Goal: Task Accomplishment & Management: Manage account settings

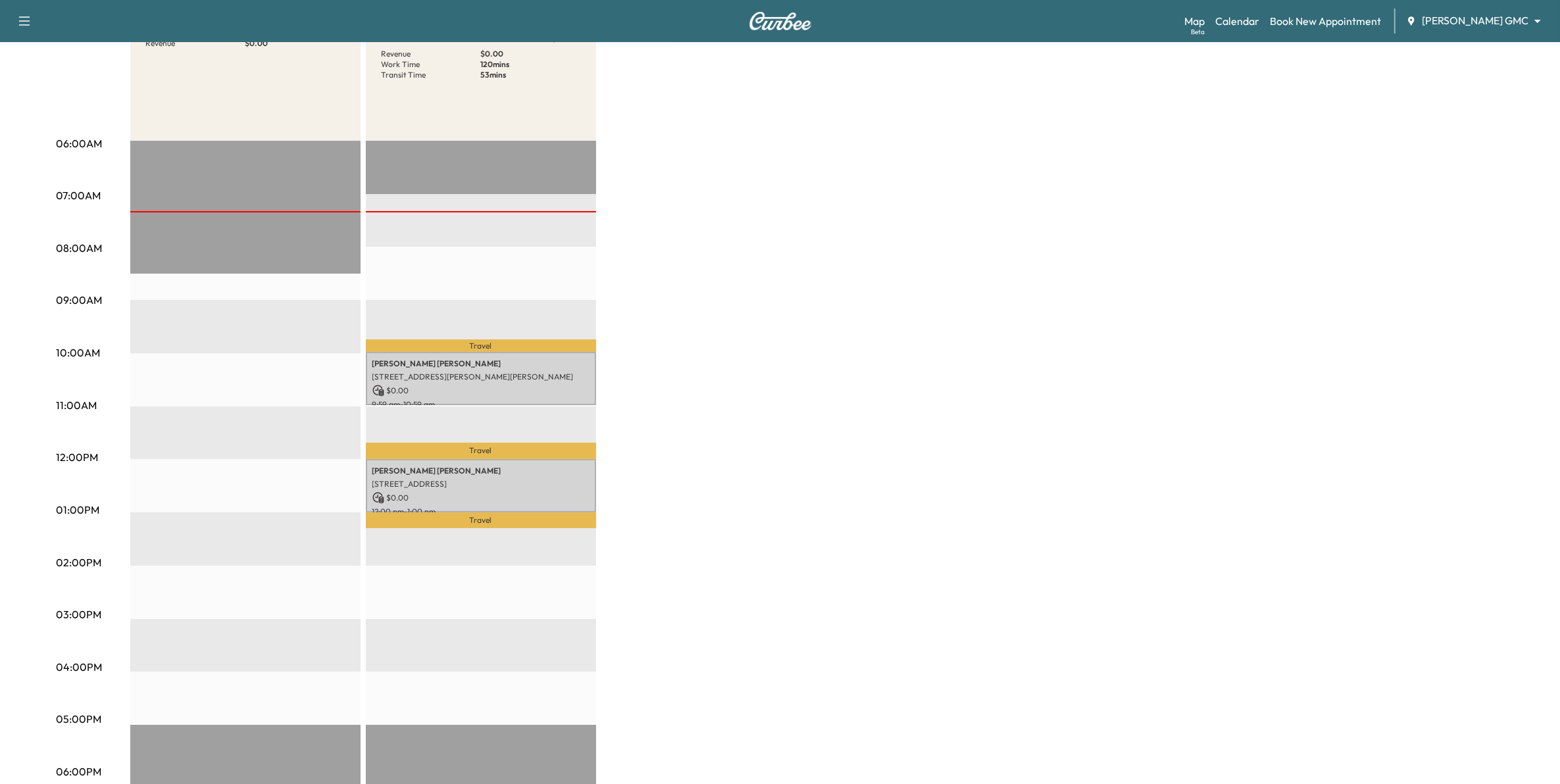
scroll to position [197, 0]
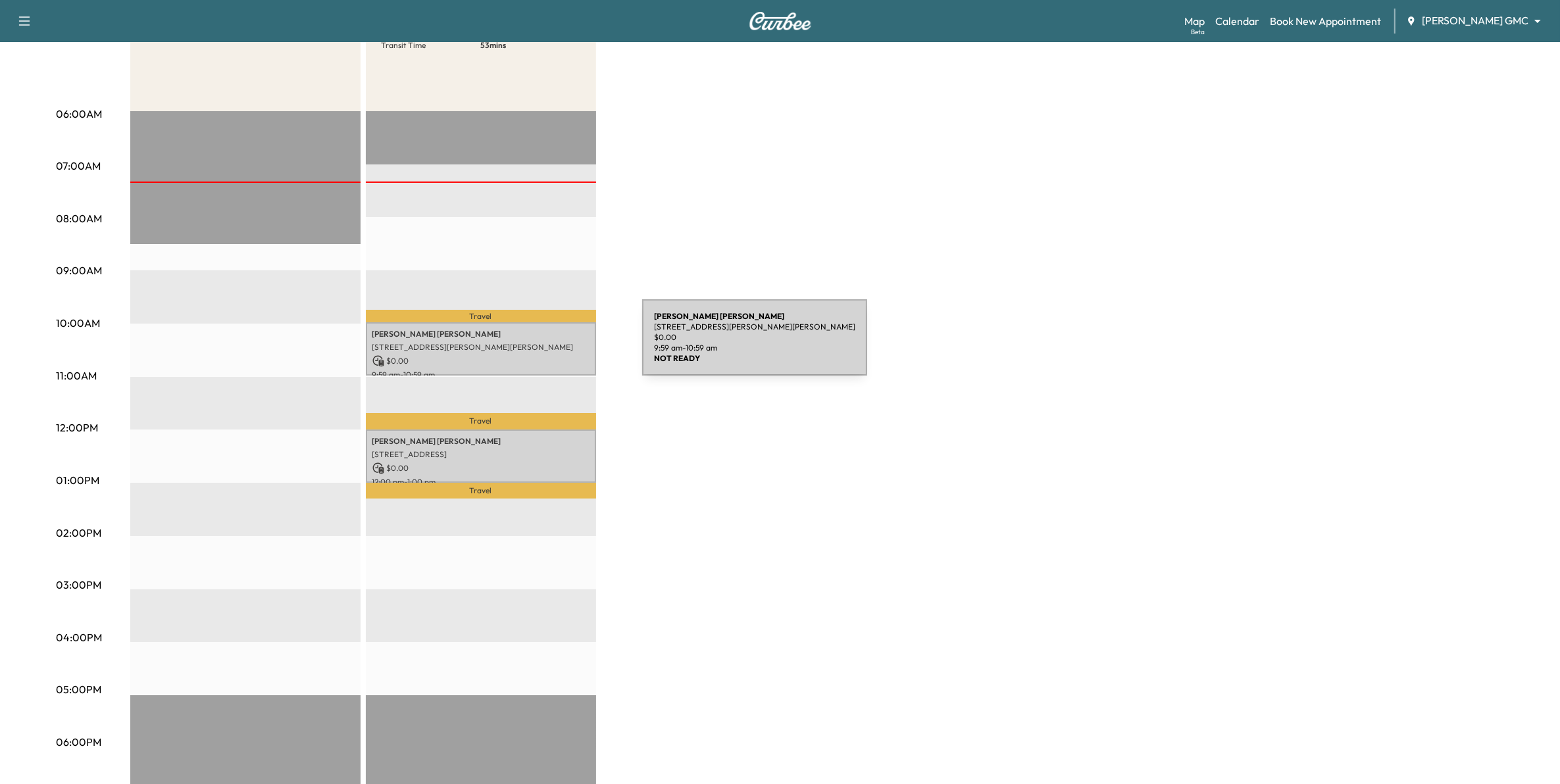
click at [543, 345] on p "[STREET_ADDRESS][PERSON_NAME][PERSON_NAME]" at bounding box center [480, 347] width 217 height 11
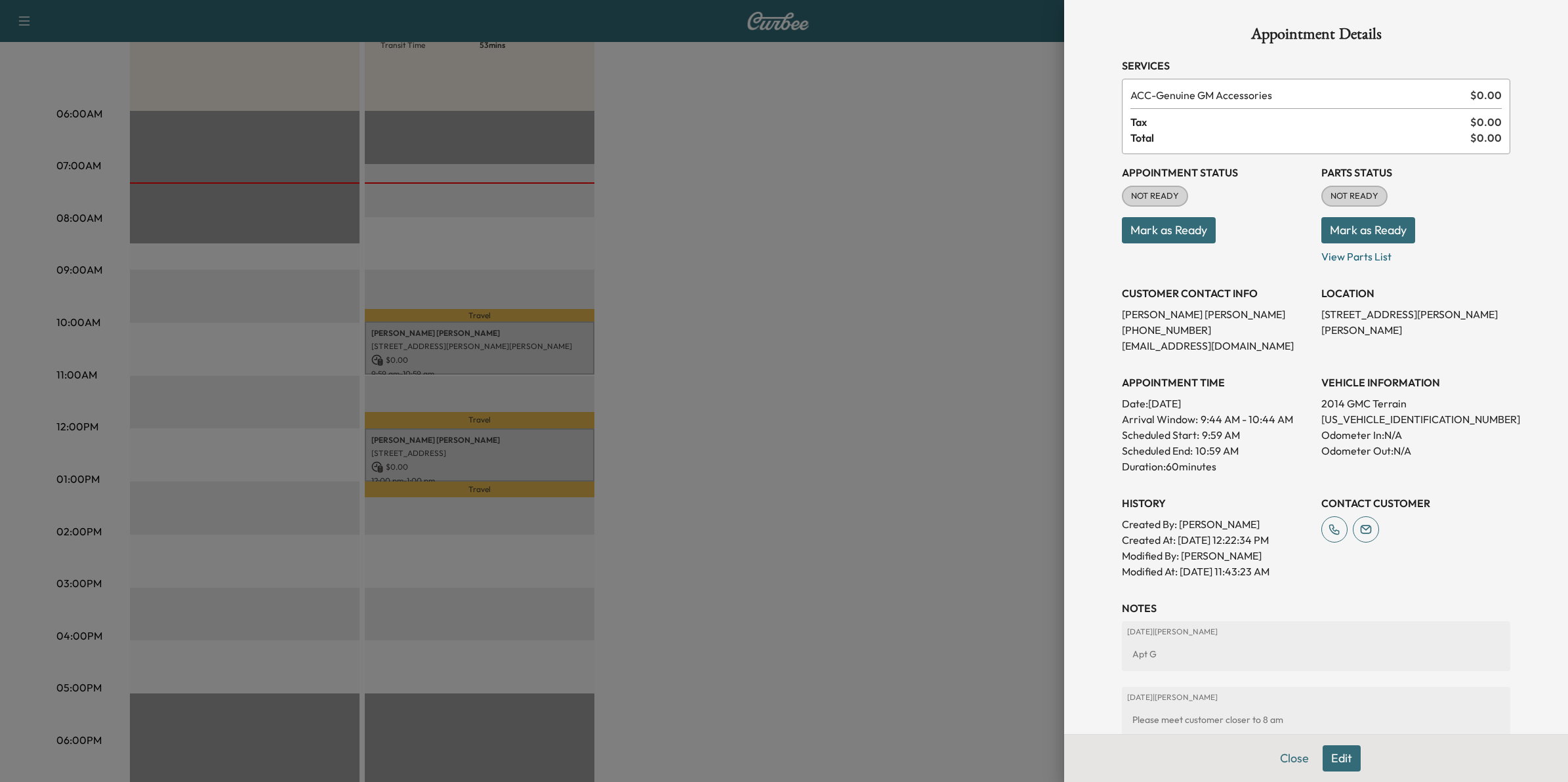
click at [735, 475] on div at bounding box center [784, 391] width 1568 height 782
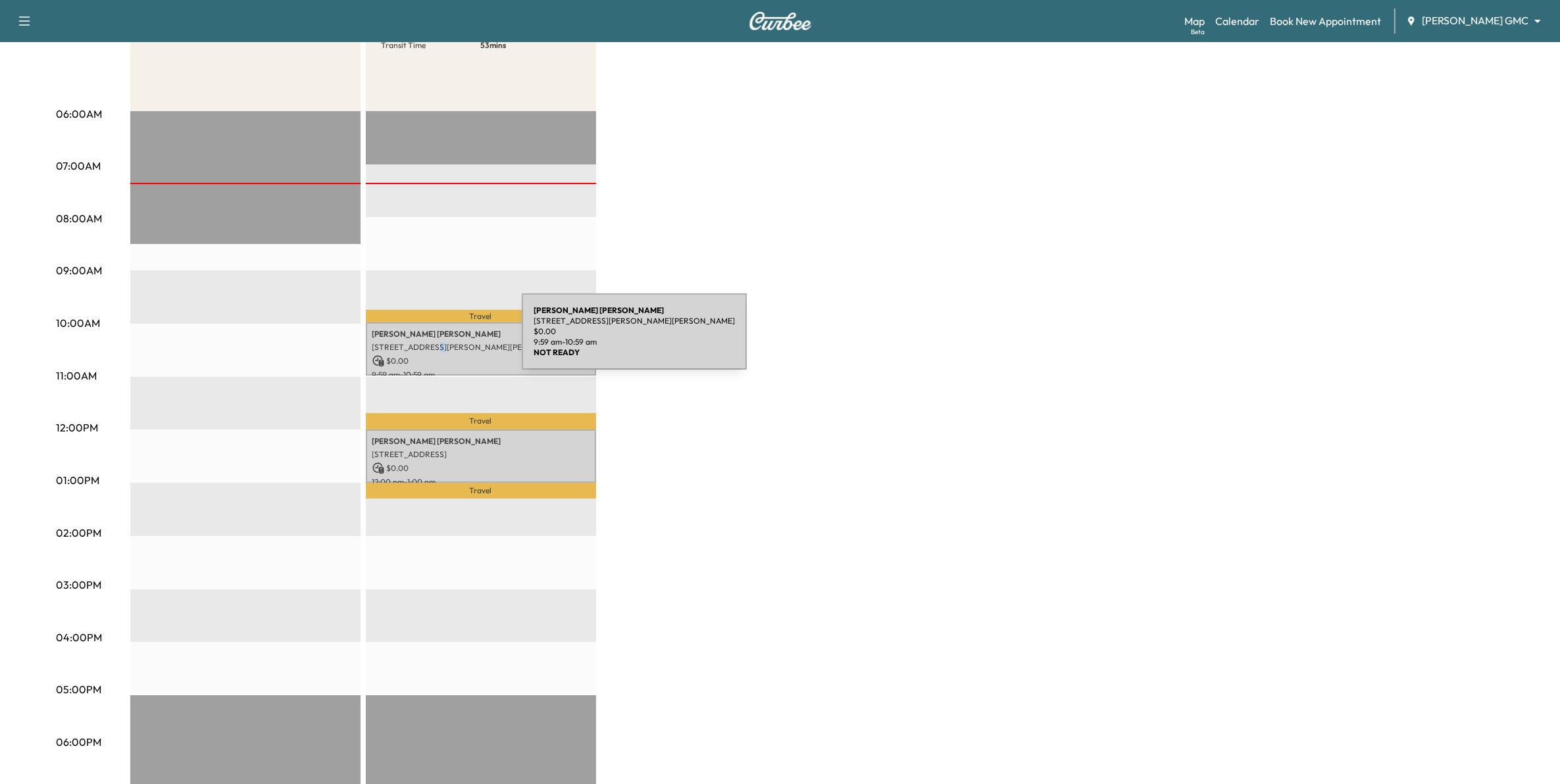
click at [421, 342] on p "[STREET_ADDRESS][PERSON_NAME][PERSON_NAME]" at bounding box center [480, 347] width 217 height 11
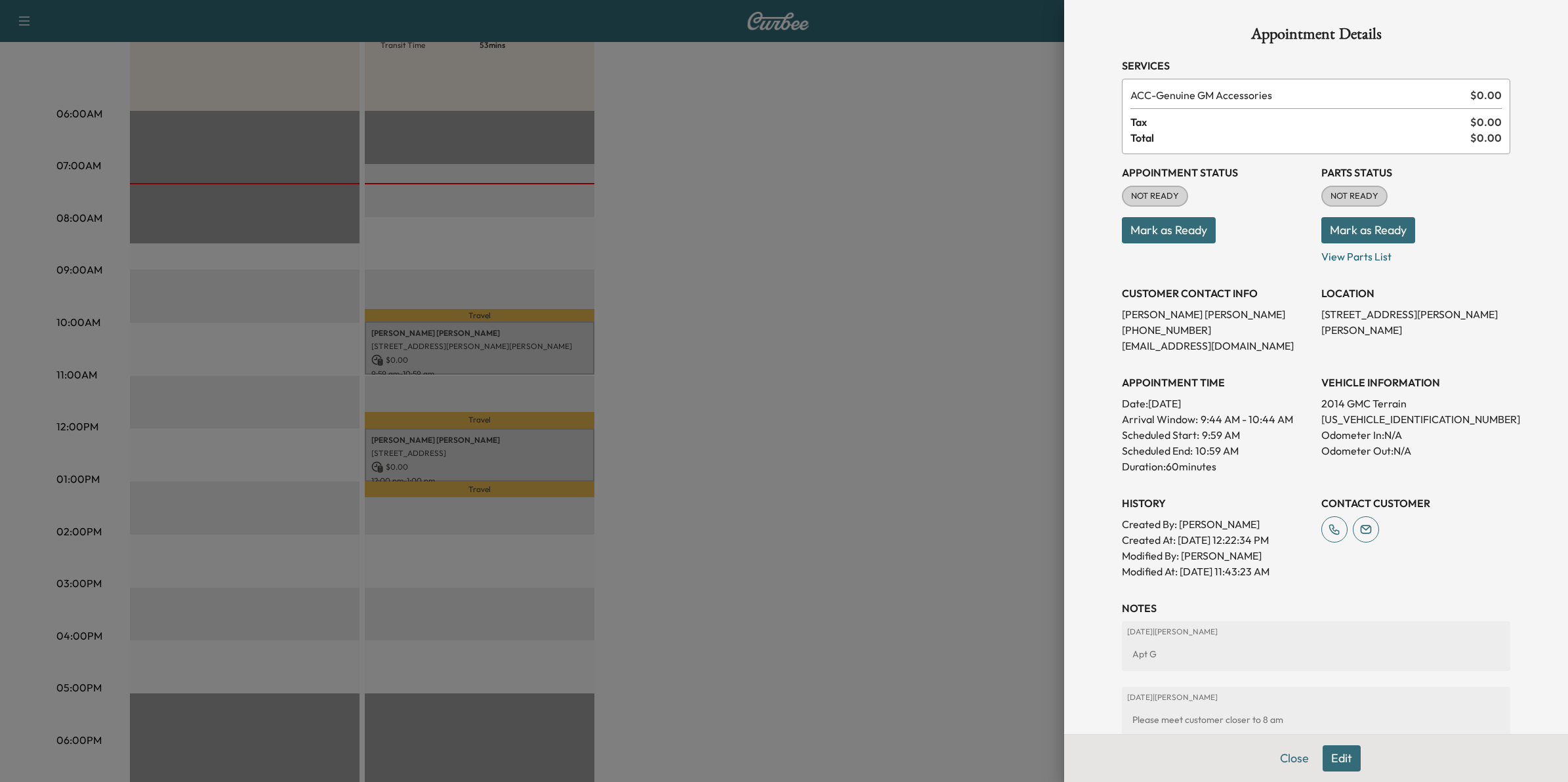
click at [875, 202] on div at bounding box center [784, 391] width 1568 height 782
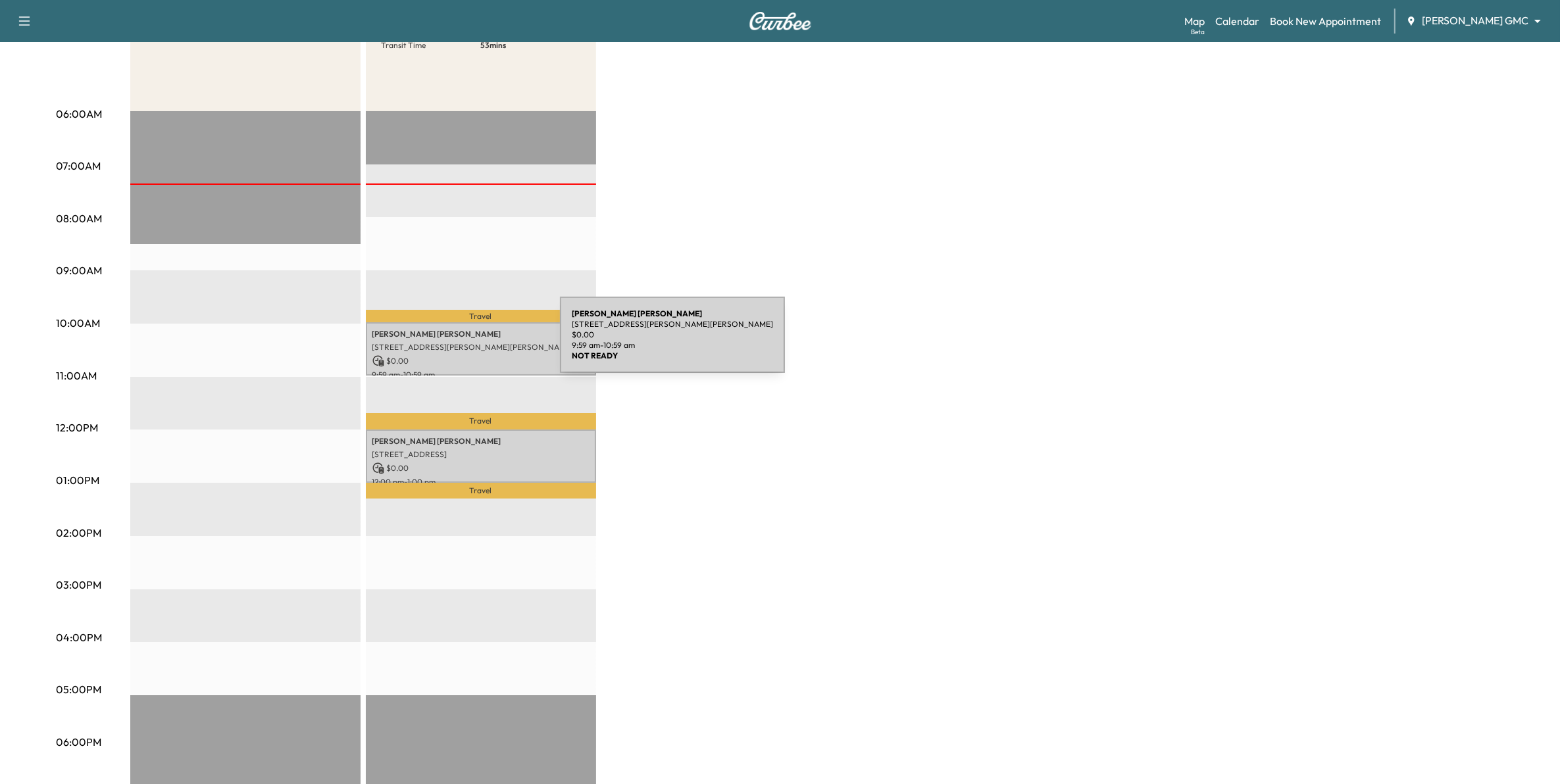
click at [451, 349] on p "[STREET_ADDRESS][PERSON_NAME][PERSON_NAME]" at bounding box center [480, 347] width 217 height 11
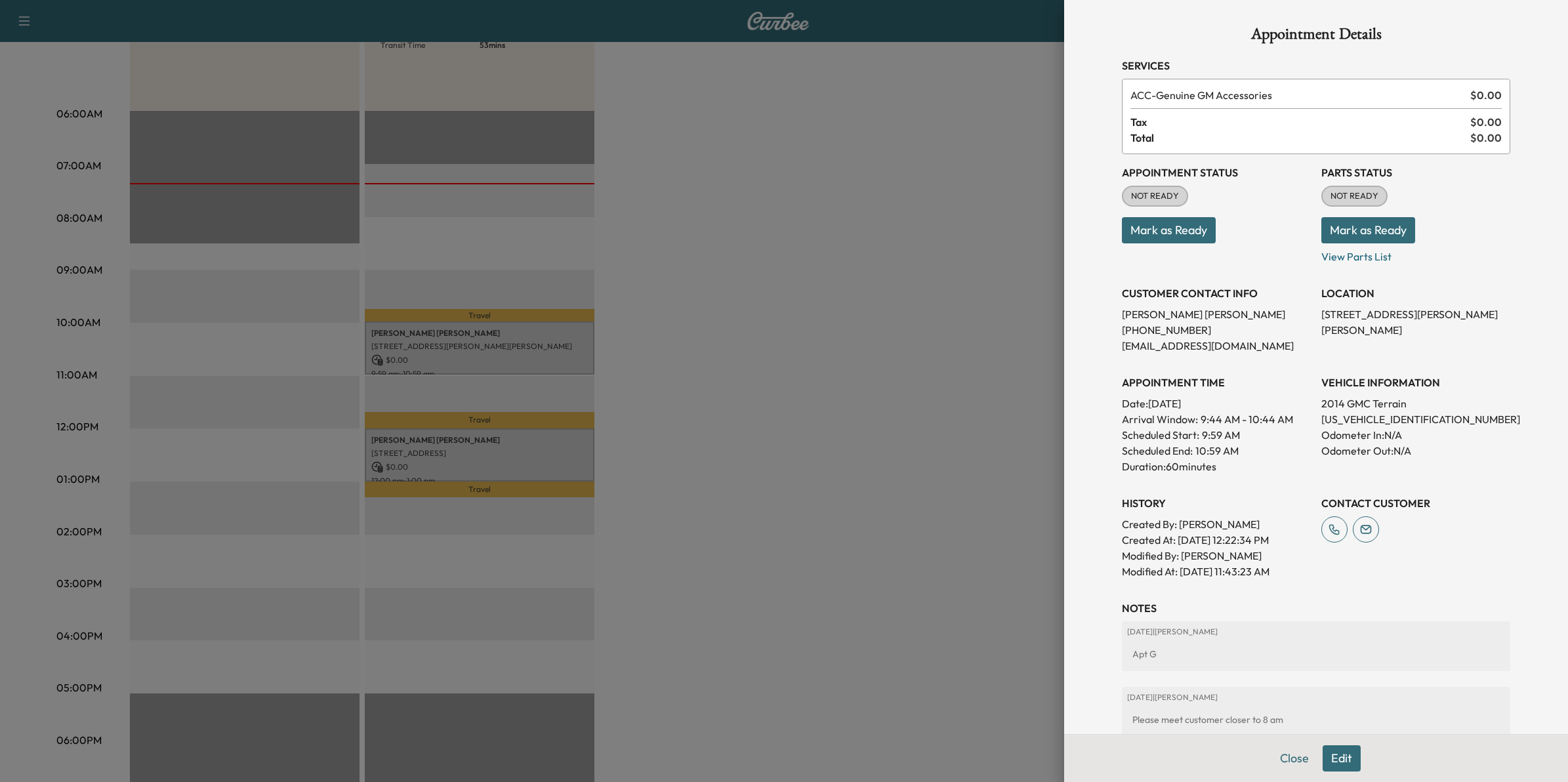
click at [1159, 223] on button "Mark as Ready" at bounding box center [1168, 230] width 94 height 26
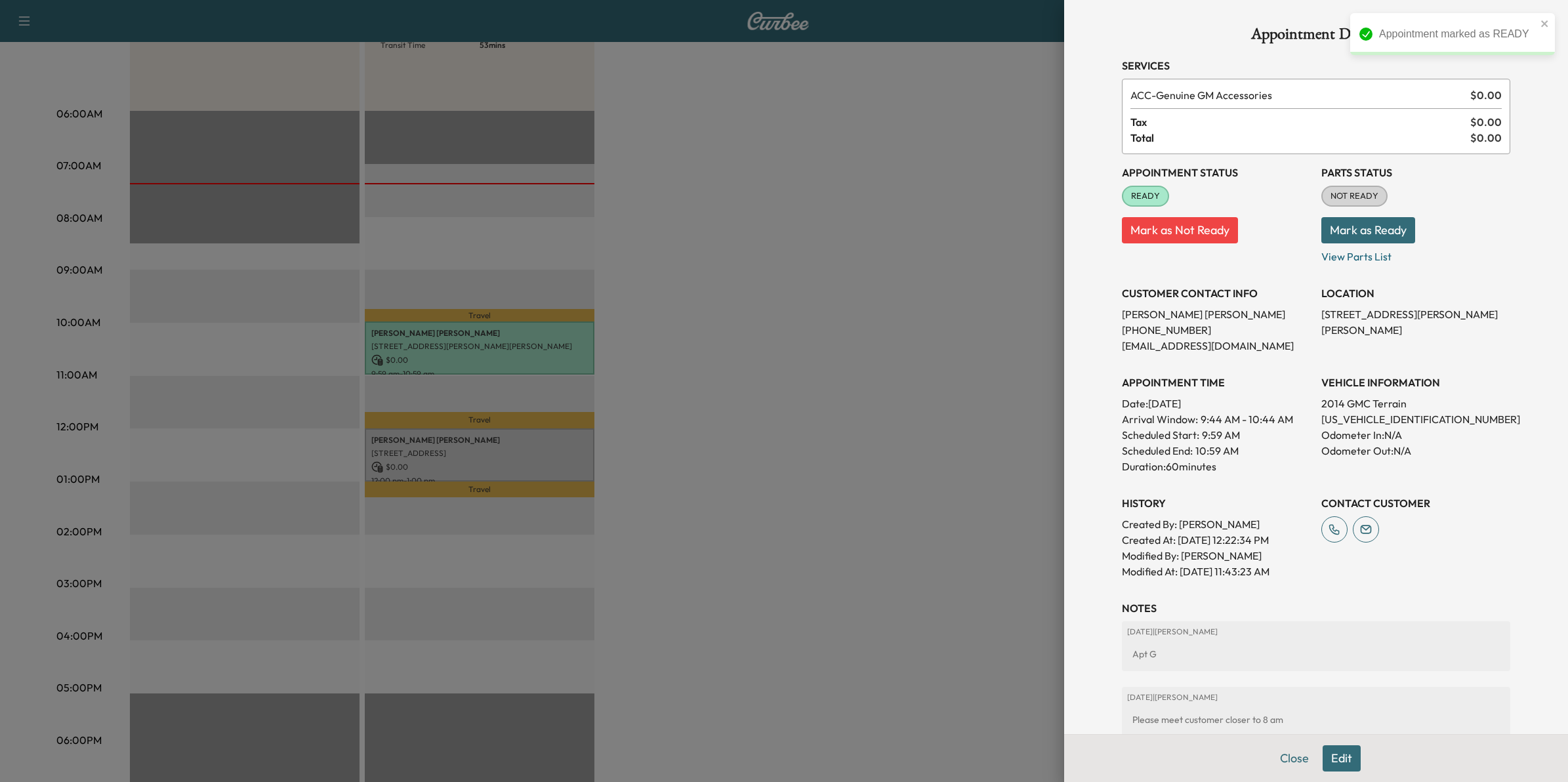
click at [555, 450] on div at bounding box center [784, 391] width 1568 height 782
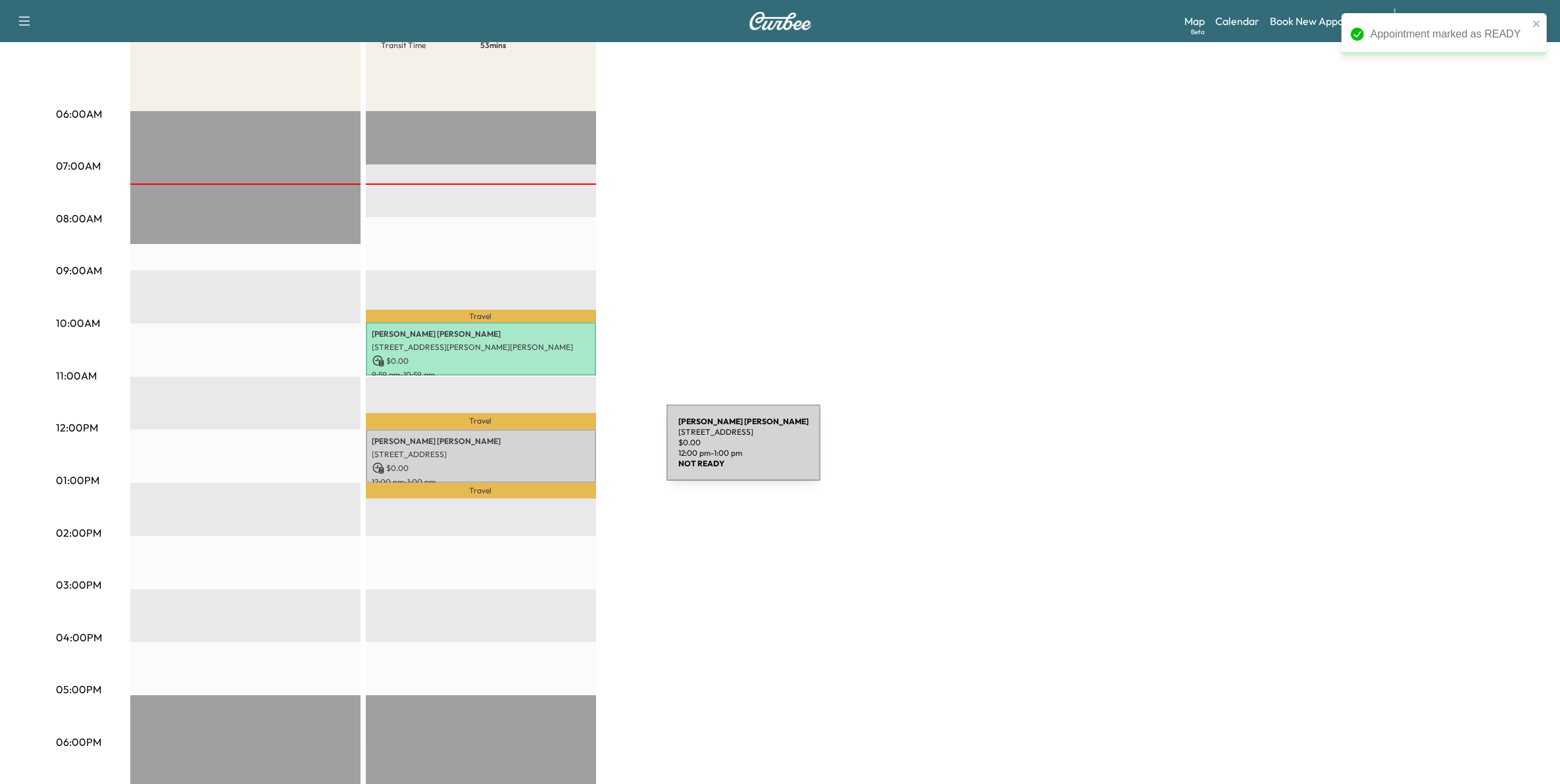
click at [568, 450] on p "[STREET_ADDRESS]" at bounding box center [480, 454] width 217 height 11
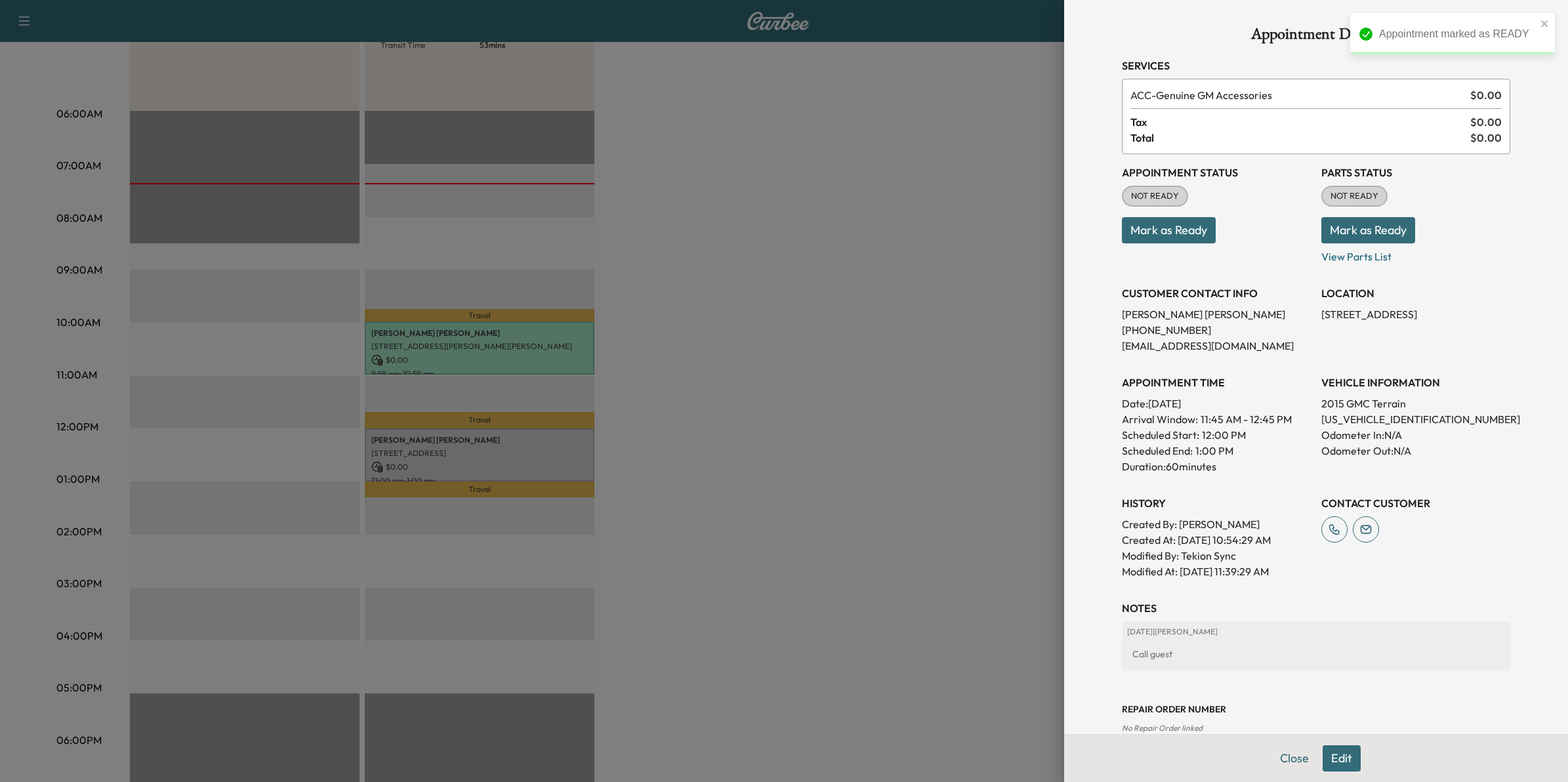
click at [1163, 247] on div "Appointment Status NOT READY Mark as Ready" at bounding box center [1216, 209] width 189 height 110
click at [1169, 234] on button "Mark as Ready" at bounding box center [1168, 230] width 94 height 26
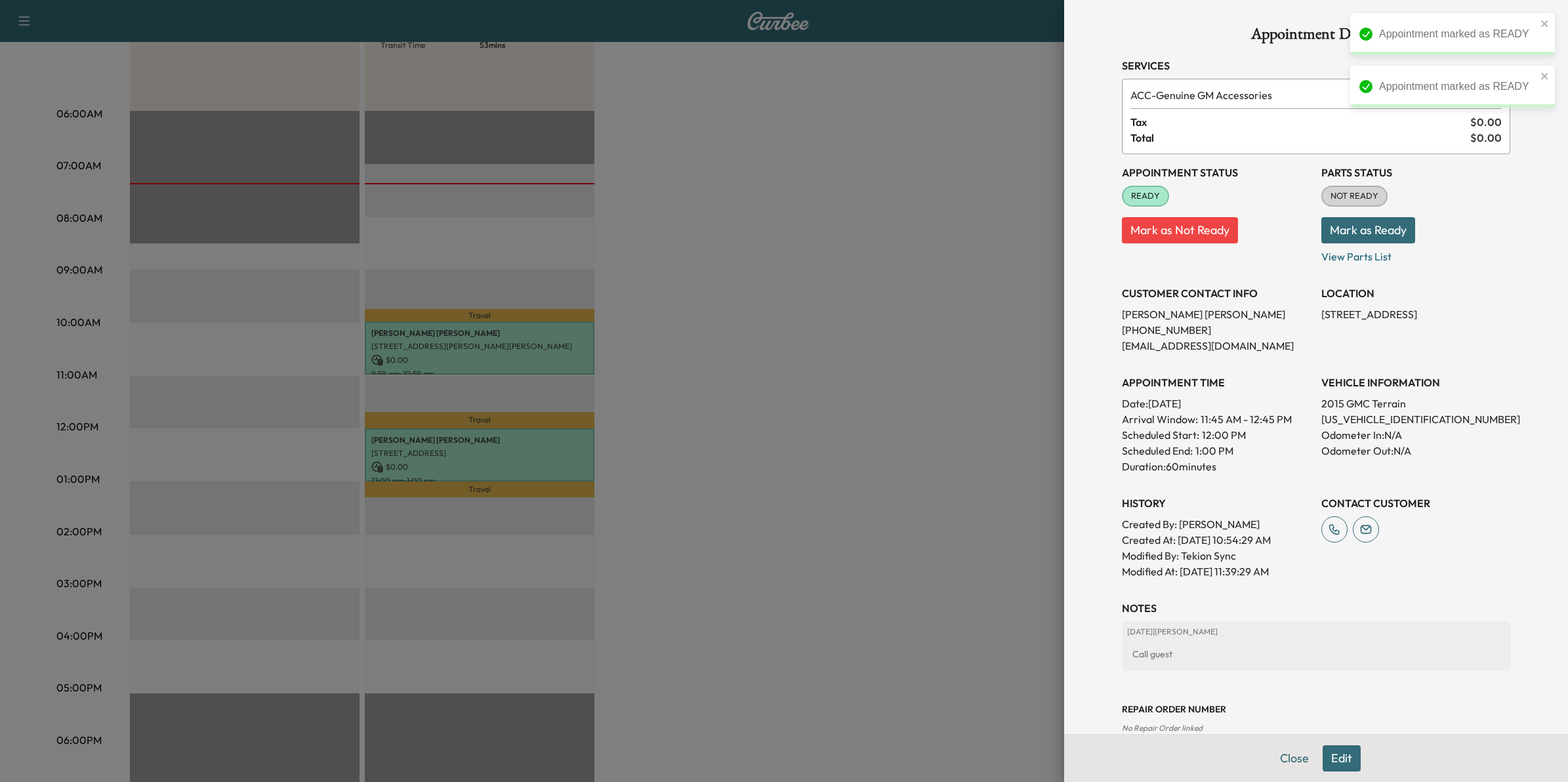
click at [933, 206] on div at bounding box center [784, 391] width 1568 height 782
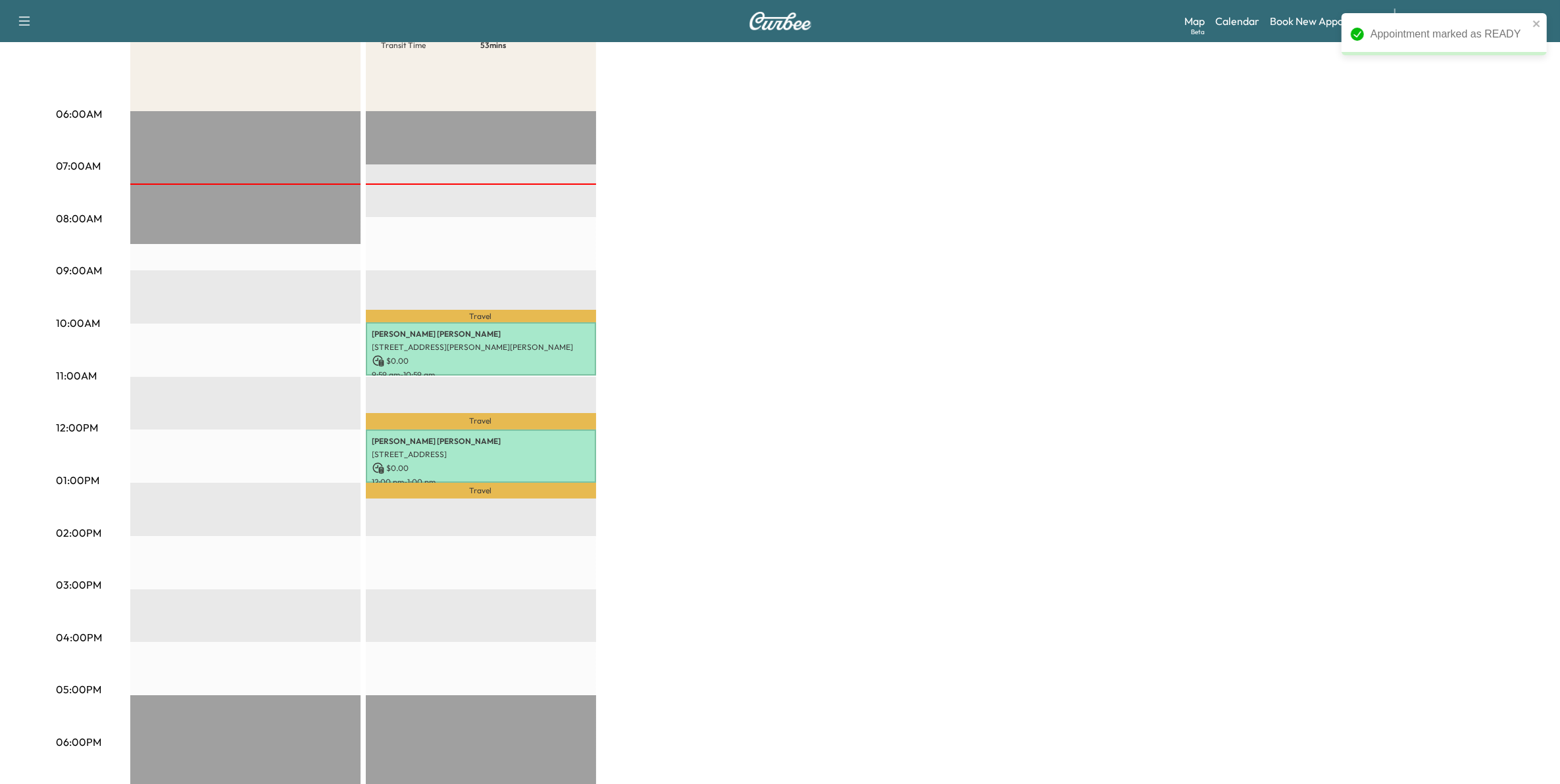
click at [1536, 16] on div "Appointment marked as READY" at bounding box center [1444, 34] width 205 height 42
click at [1536, 19] on icon "close" at bounding box center [1536, 24] width 9 height 11
click at [1508, 16] on div "Appointment marked as READY" at bounding box center [1443, 13] width 210 height 5
click at [1481, 28] on body "Support Log Out Map Beta Calendar Book New Appointment [PERSON_NAME] GMC ******…" at bounding box center [780, 195] width 1560 height 784
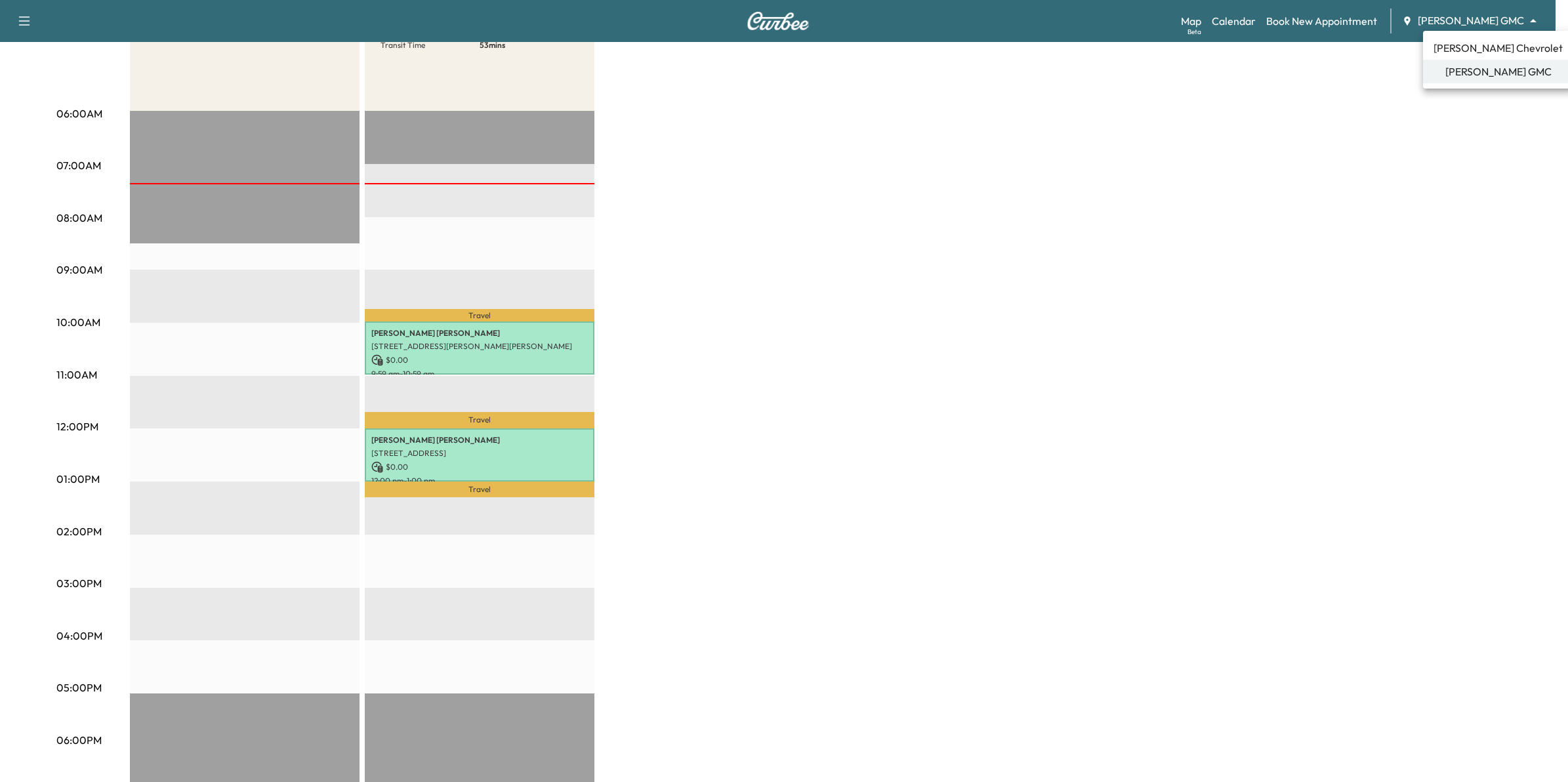
click at [1480, 52] on span "[PERSON_NAME] Chevrolet" at bounding box center [1498, 47] width 129 height 15
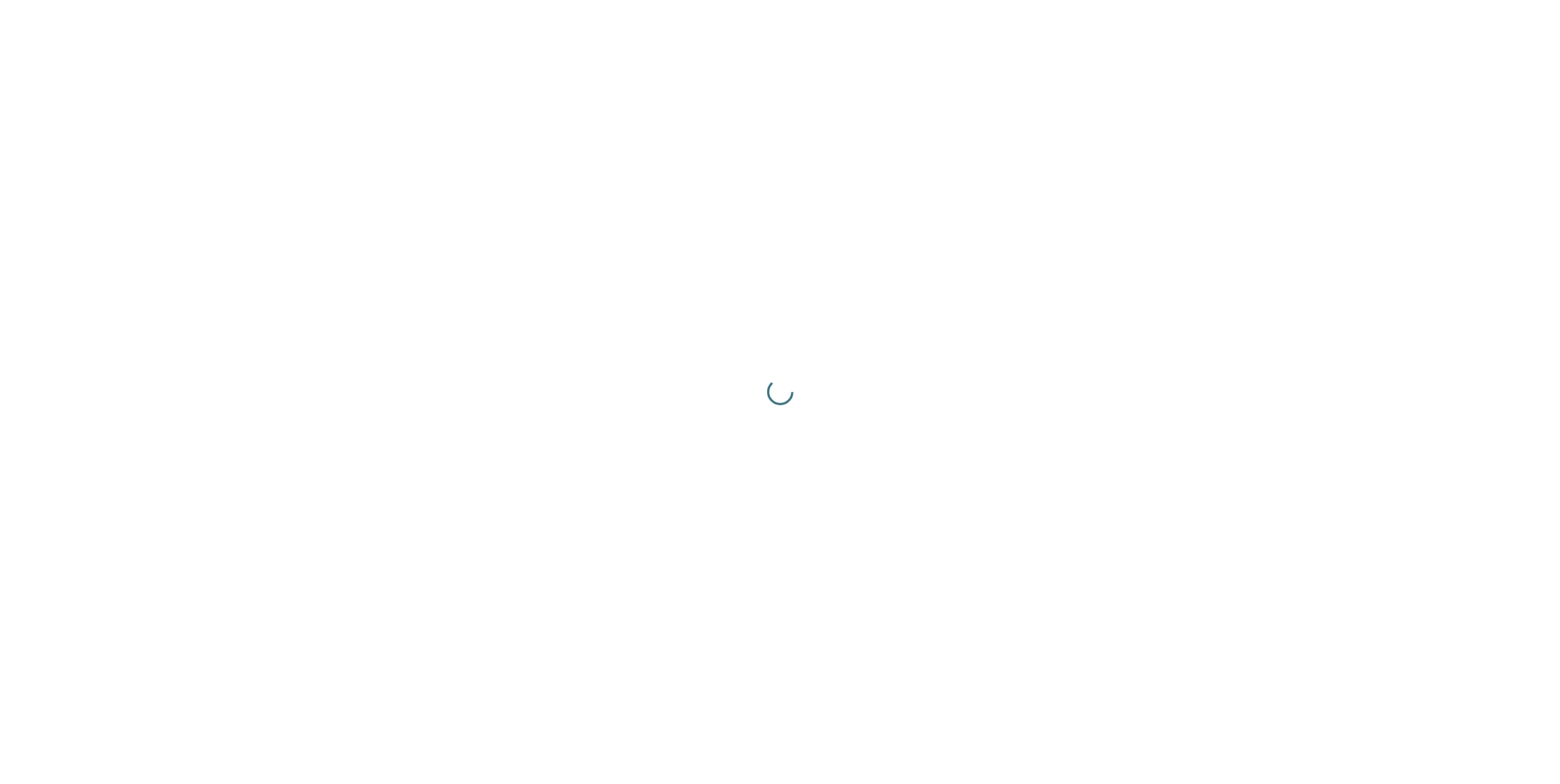
scroll to position [0, 0]
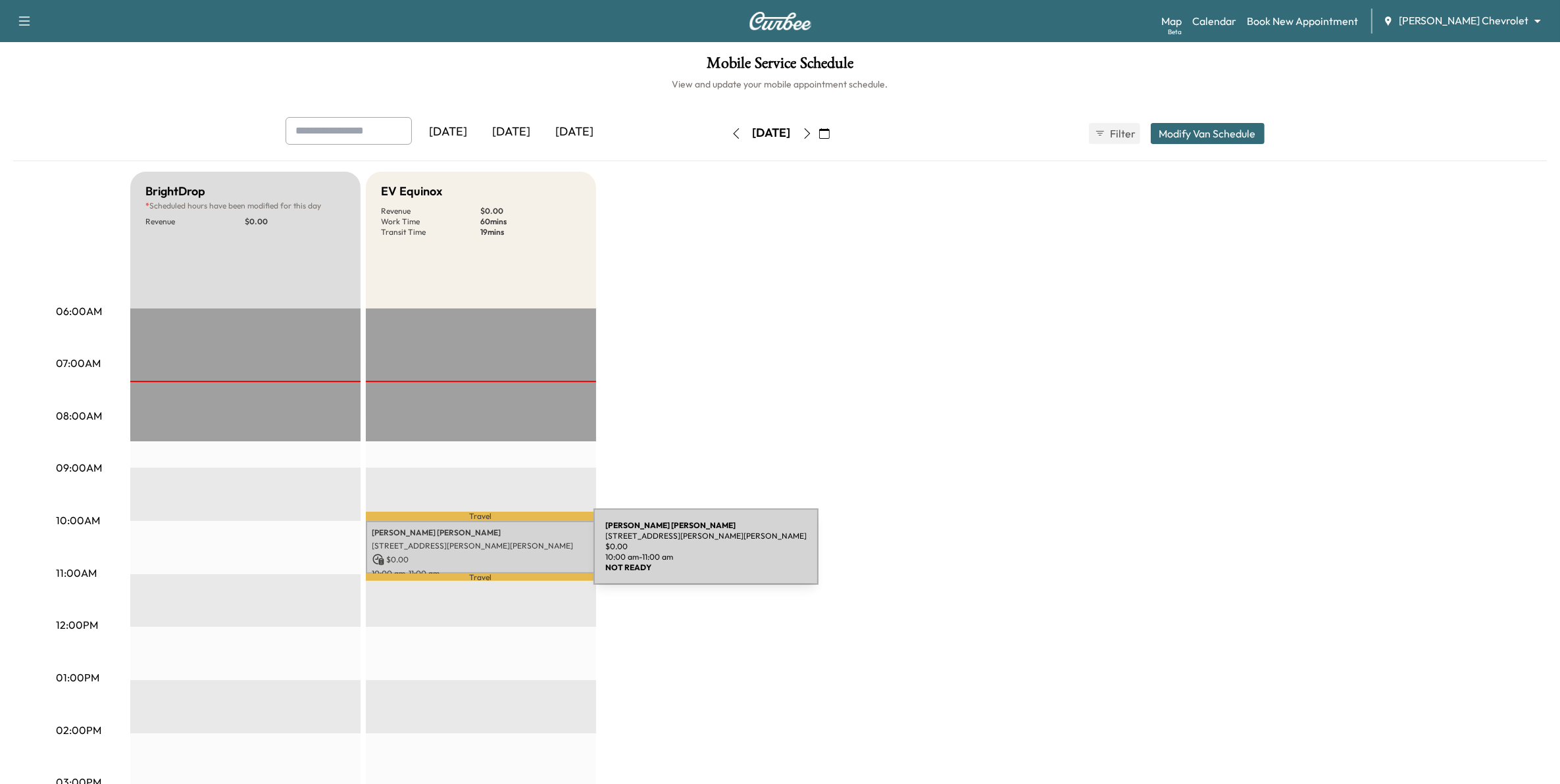
click at [495, 553] on p "$ 0.00" at bounding box center [480, 559] width 217 height 11
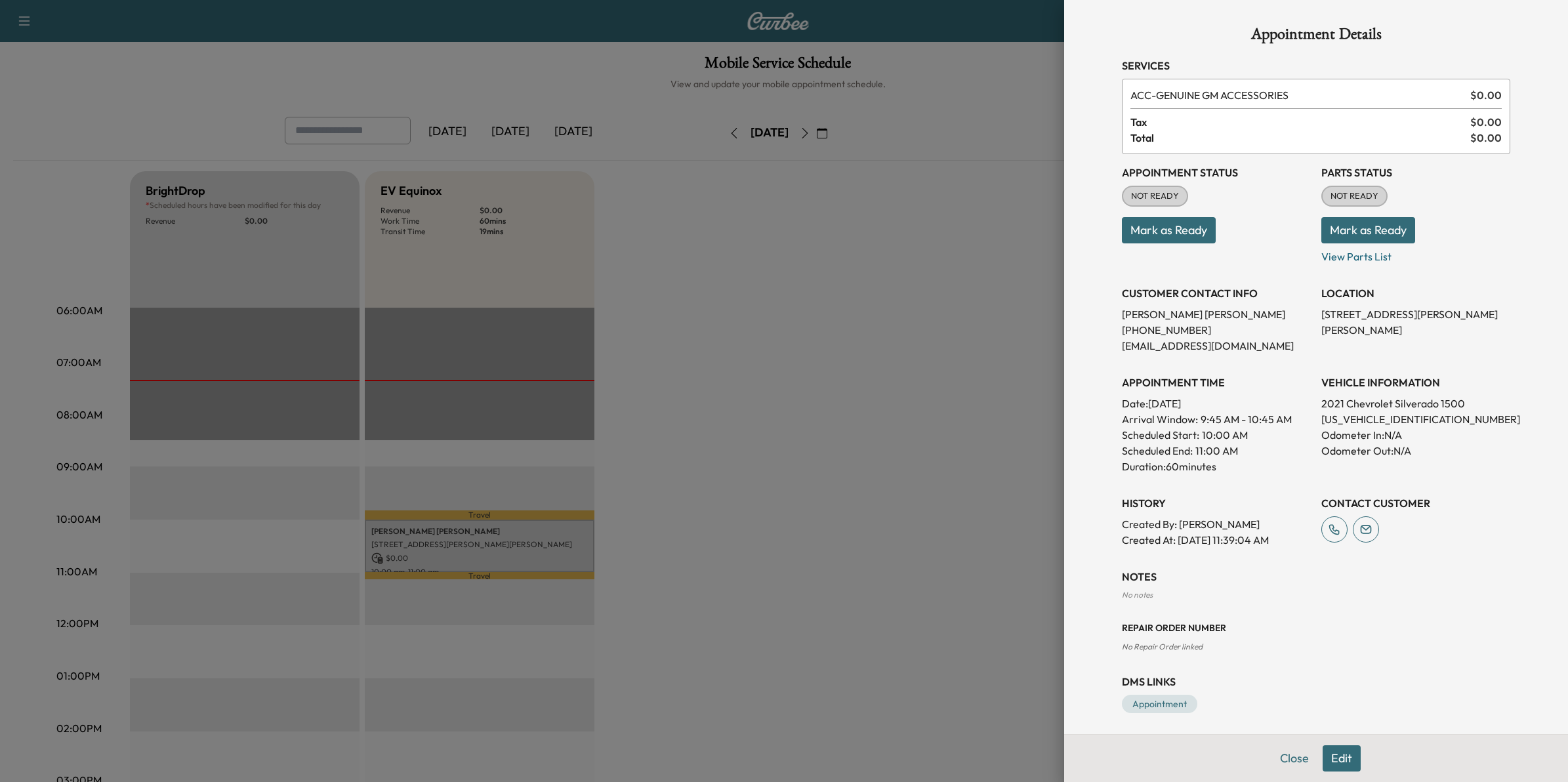
click at [1139, 230] on button "Mark as Ready" at bounding box center [1168, 230] width 94 height 26
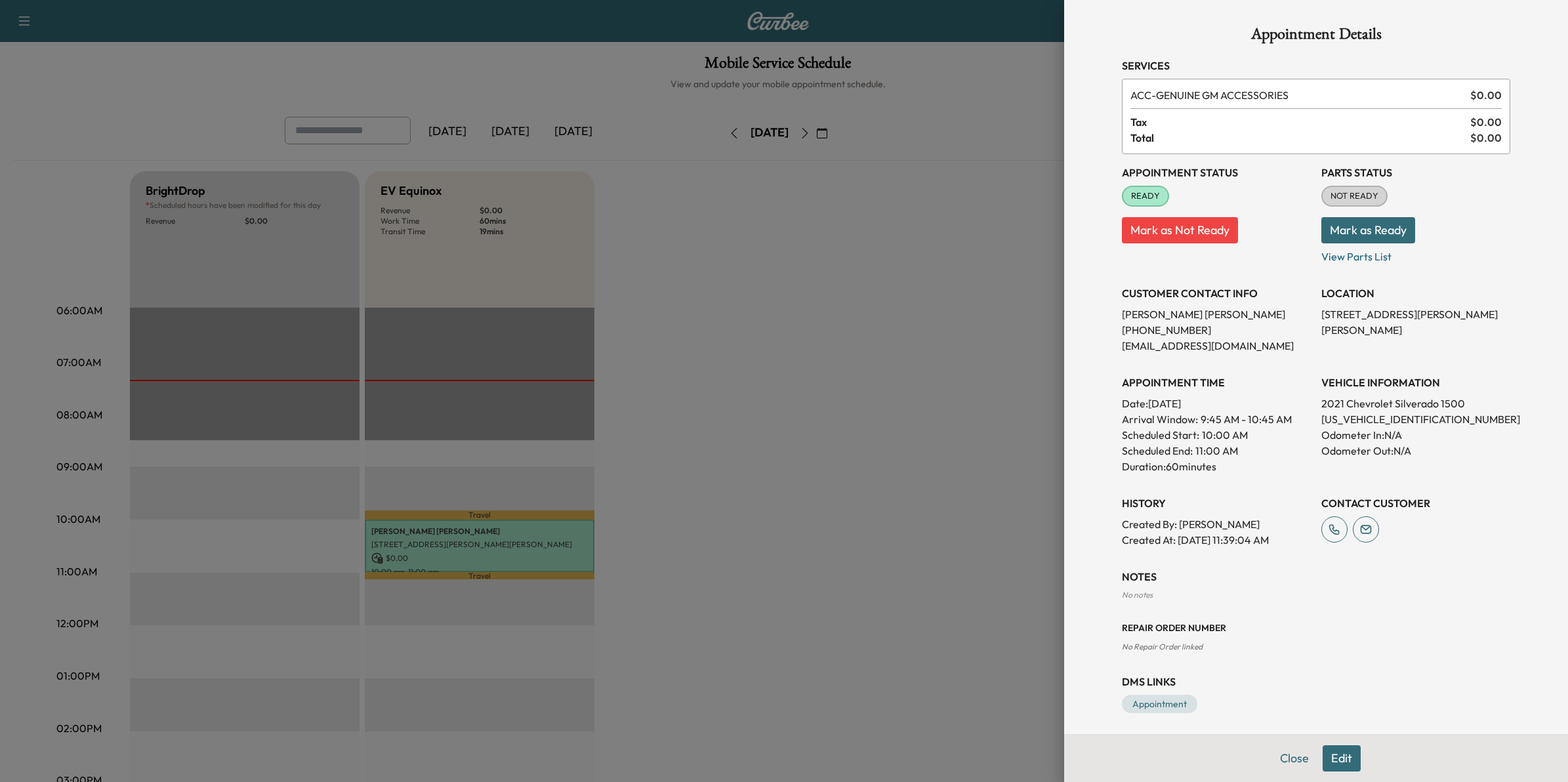
click at [950, 519] on div at bounding box center [784, 391] width 1568 height 782
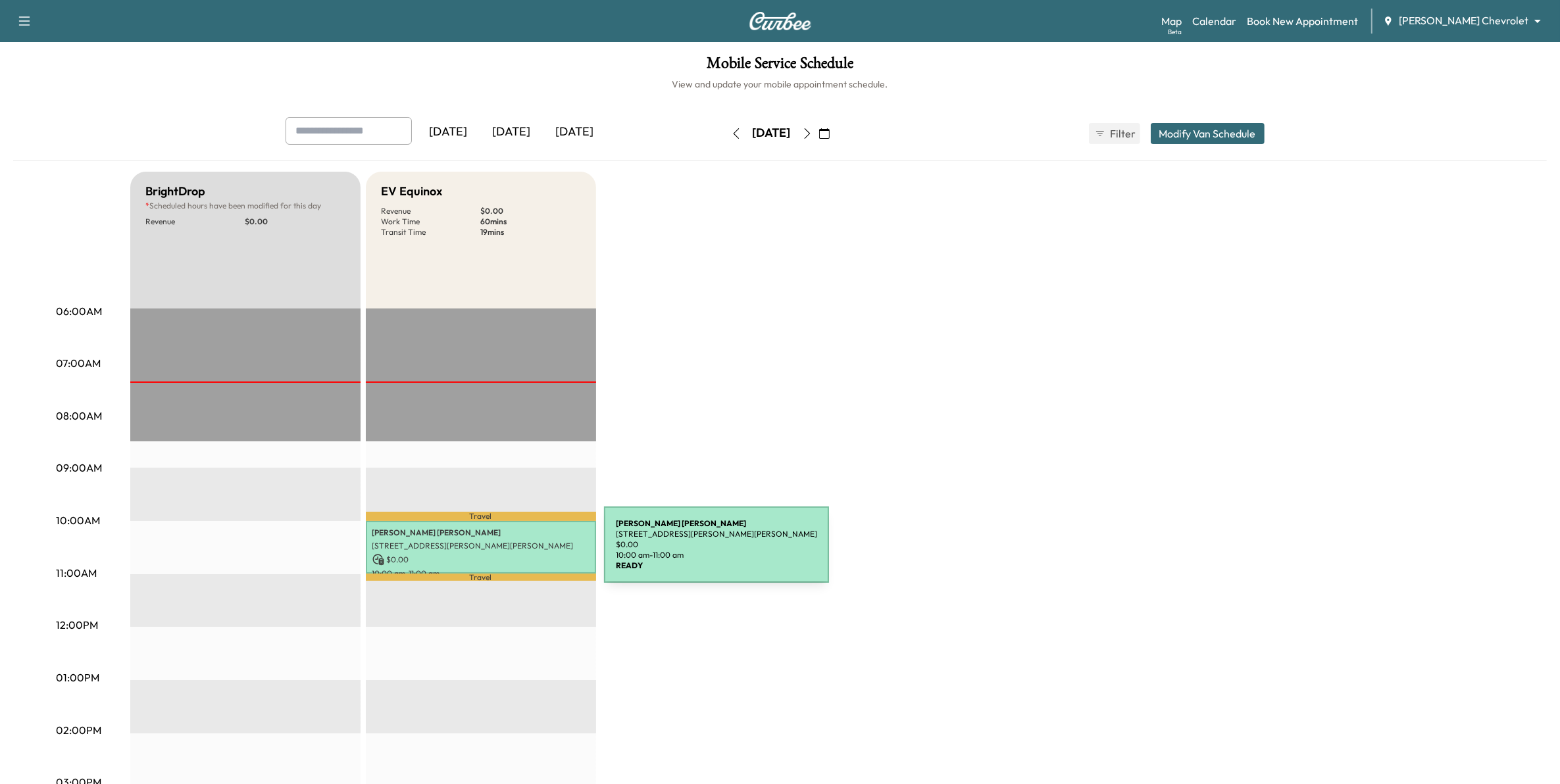
click at [504, 553] on p "$ 0.00" at bounding box center [480, 559] width 217 height 11
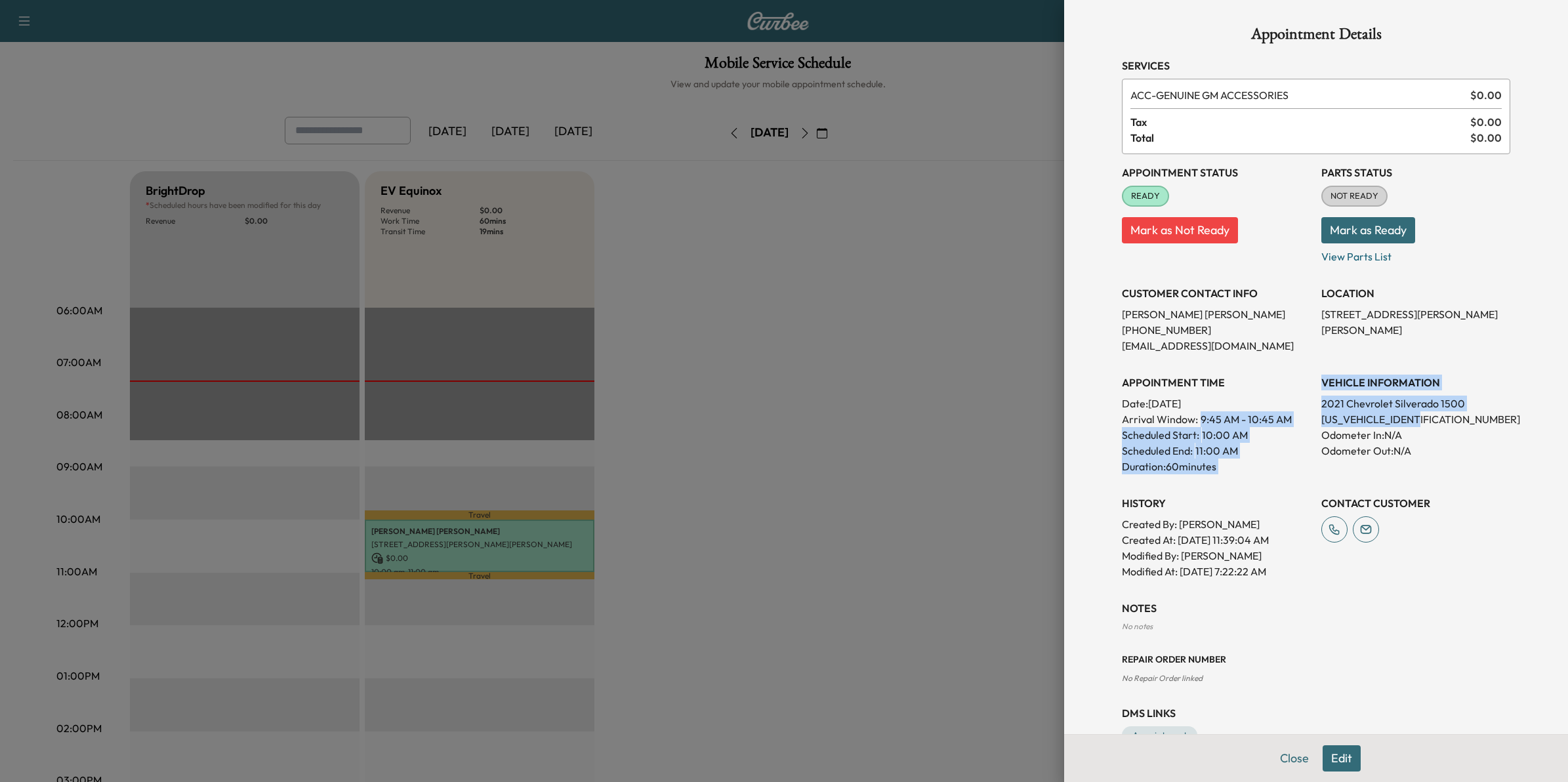
drag, startPoint x: 1419, startPoint y: 420, endPoint x: 1303, endPoint y: 420, distance: 116.0
click at [1303, 420] on div "Appointment Status READY Mark as Not Ready Parts Status NOT READY Mark as Ready…" at bounding box center [1316, 366] width 388 height 425
drag, startPoint x: 1303, startPoint y: 420, endPoint x: 1205, endPoint y: 409, distance: 98.6
click at [1298, 431] on div "Scheduled Start: 10:00 AM" at bounding box center [1216, 435] width 189 height 15
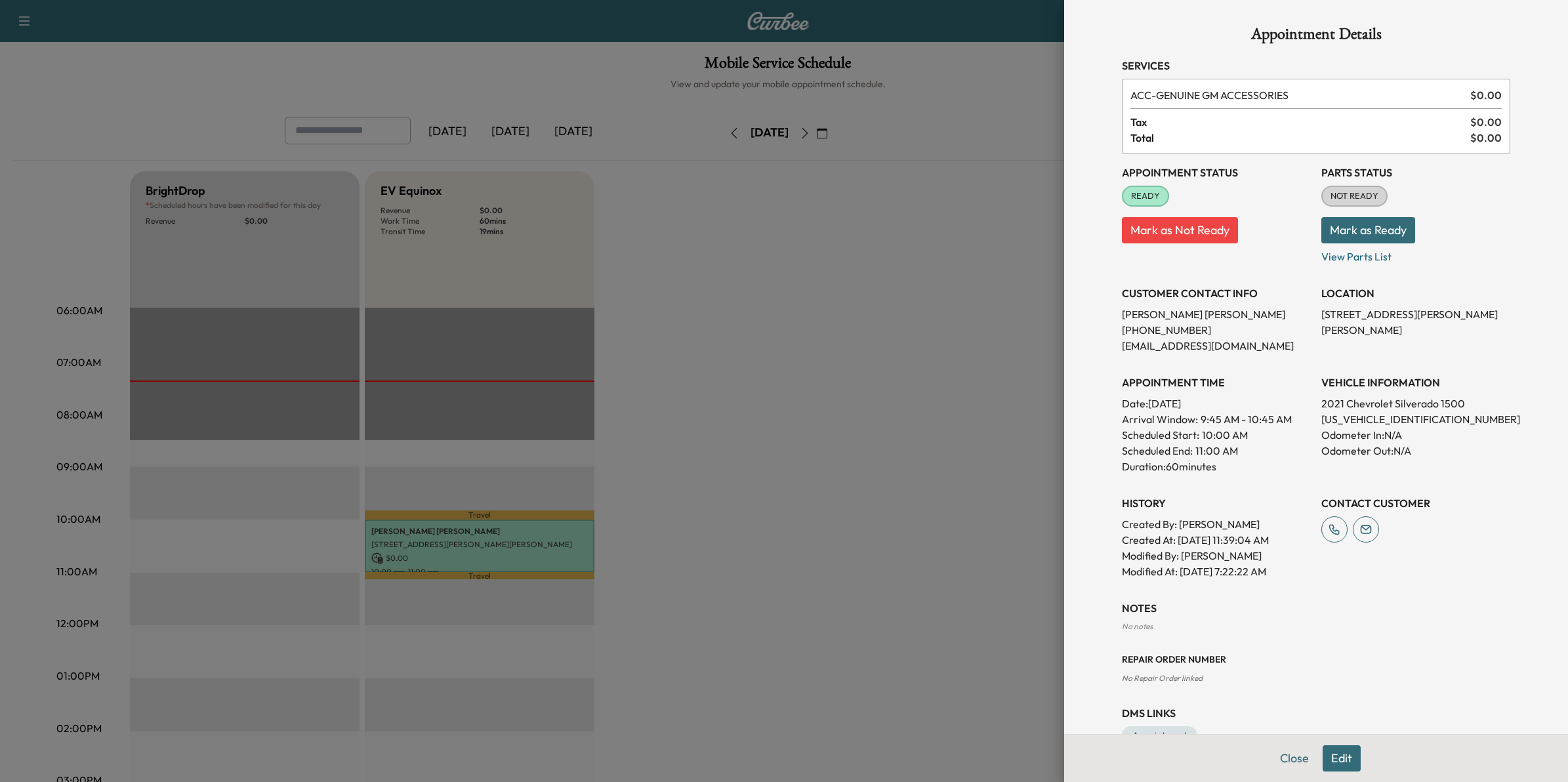
drag, startPoint x: 808, startPoint y: 328, endPoint x: 816, endPoint y: 328, distance: 8.0
click at [812, 328] on div at bounding box center [784, 391] width 1568 height 782
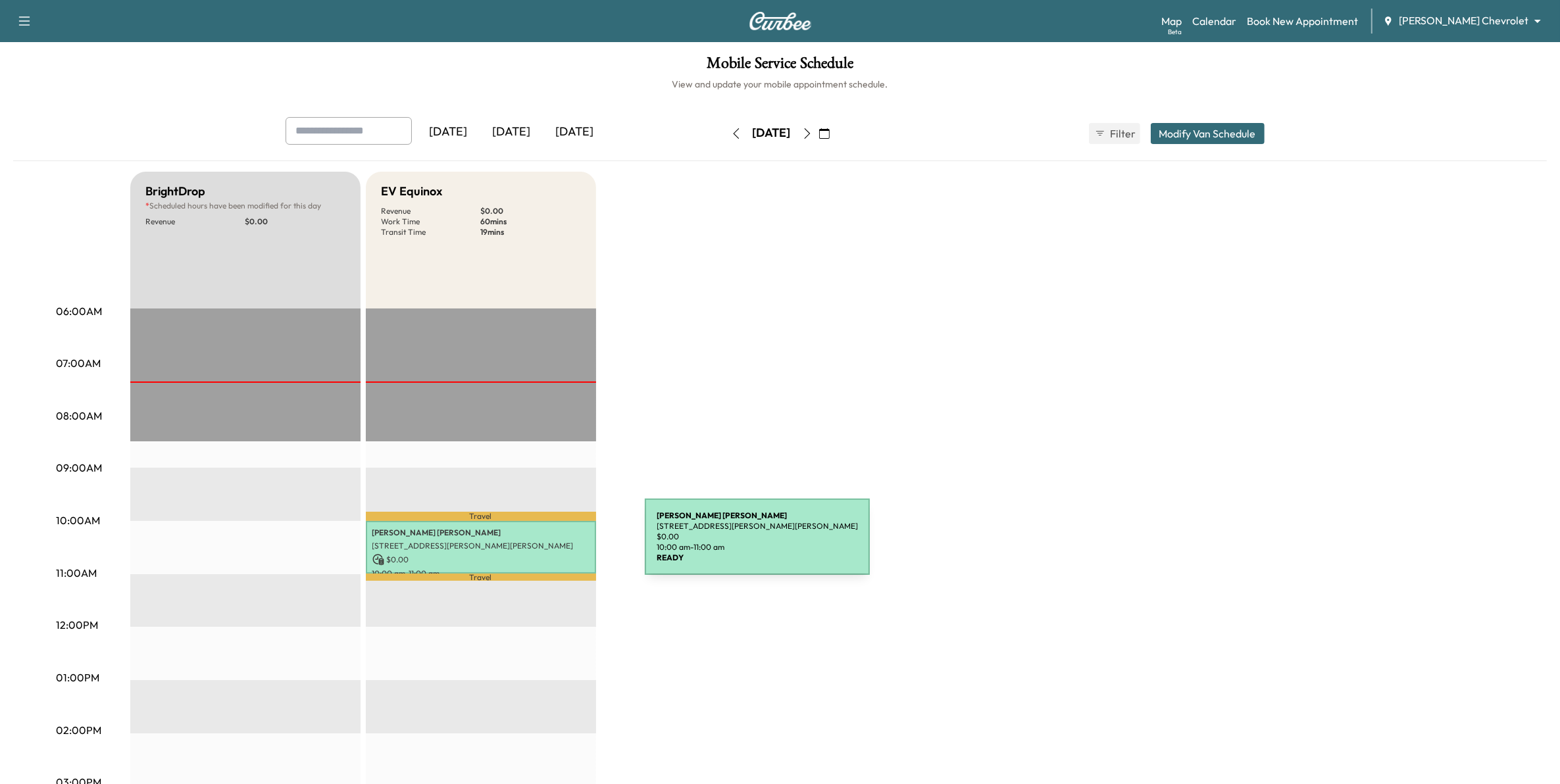
click at [546, 544] on p "[STREET_ADDRESS][PERSON_NAME][PERSON_NAME]" at bounding box center [480, 545] width 217 height 11
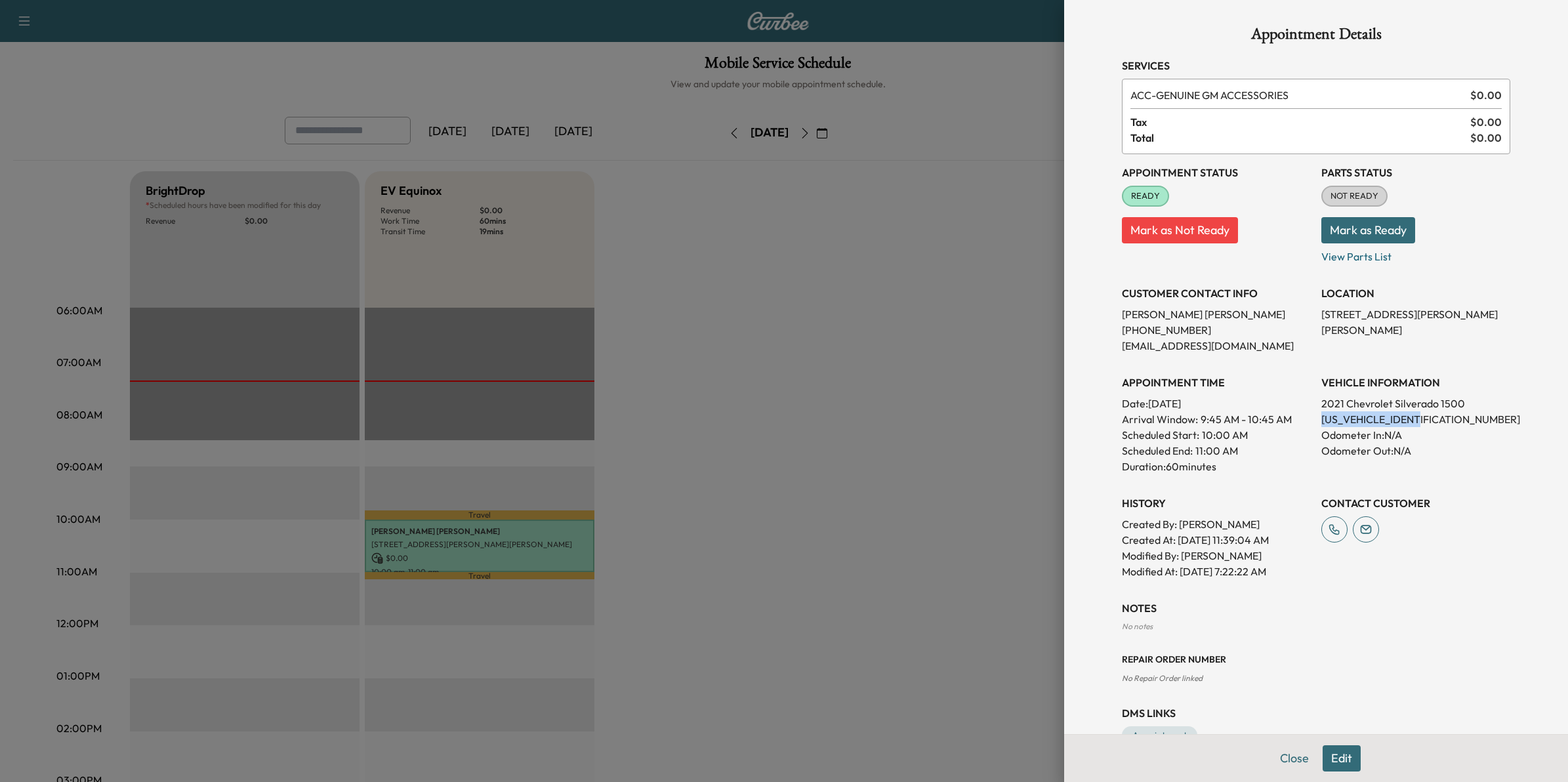
drag, startPoint x: 1411, startPoint y: 417, endPoint x: 1309, endPoint y: 423, distance: 102.2
click at [1322, 423] on p "[US_VEHICLE_IDENTIFICATION_NUMBER]" at bounding box center [1416, 418] width 189 height 15
drag, startPoint x: 1309, startPoint y: 423, endPoint x: 1316, endPoint y: 423, distance: 7.0
copy p "[US_VEHICLE_IDENTIFICATION_NUMBER]"
click at [849, 494] on div at bounding box center [784, 391] width 1568 height 782
